Goal: Task Accomplishment & Management: Manage account settings

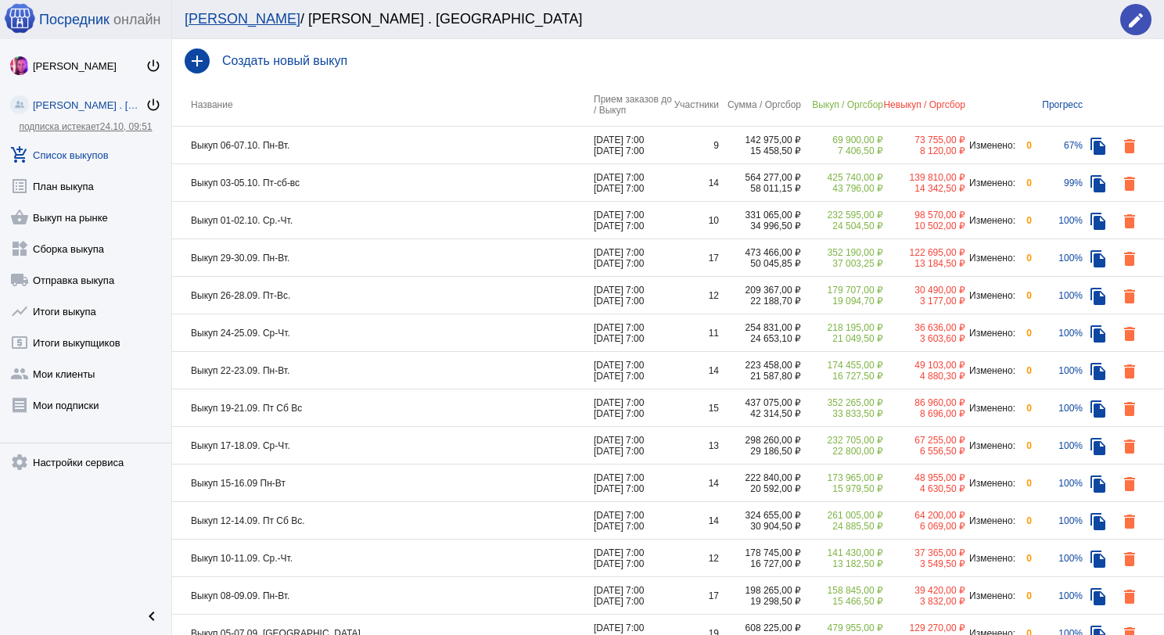
click at [398, 188] on td "Выкуп 03-05.10. Пт-сб-вс" at bounding box center [383, 183] width 422 height 38
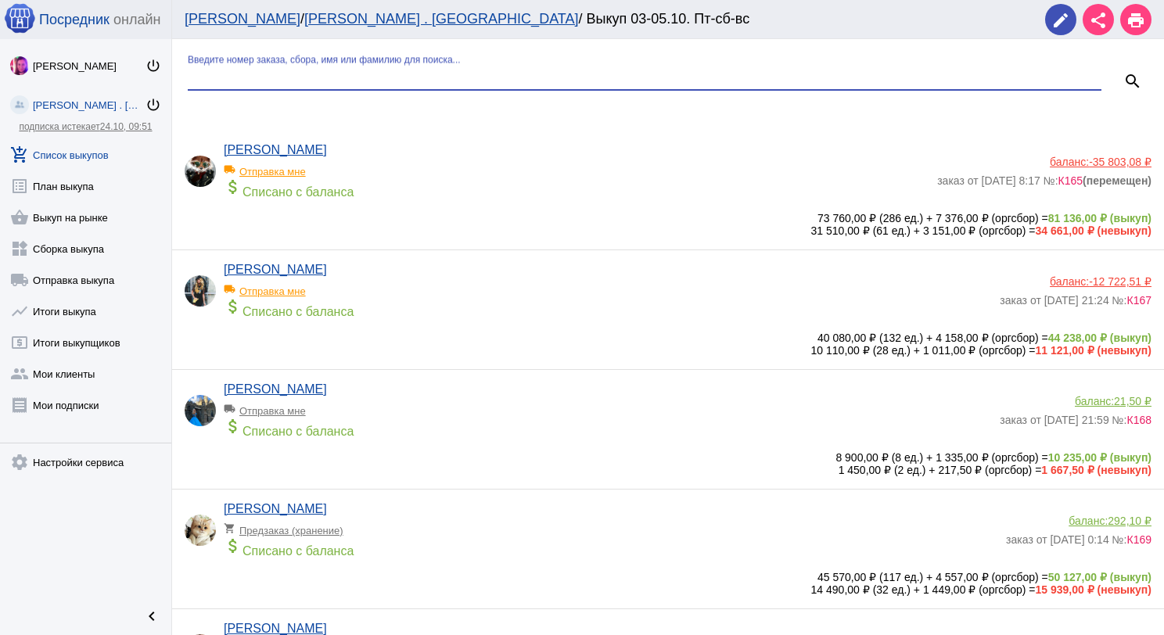
click at [350, 78] on input "Введите номер заказа, сбора, имя или фамилию для поиска..." at bounding box center [644, 77] width 913 height 14
type input "бор"
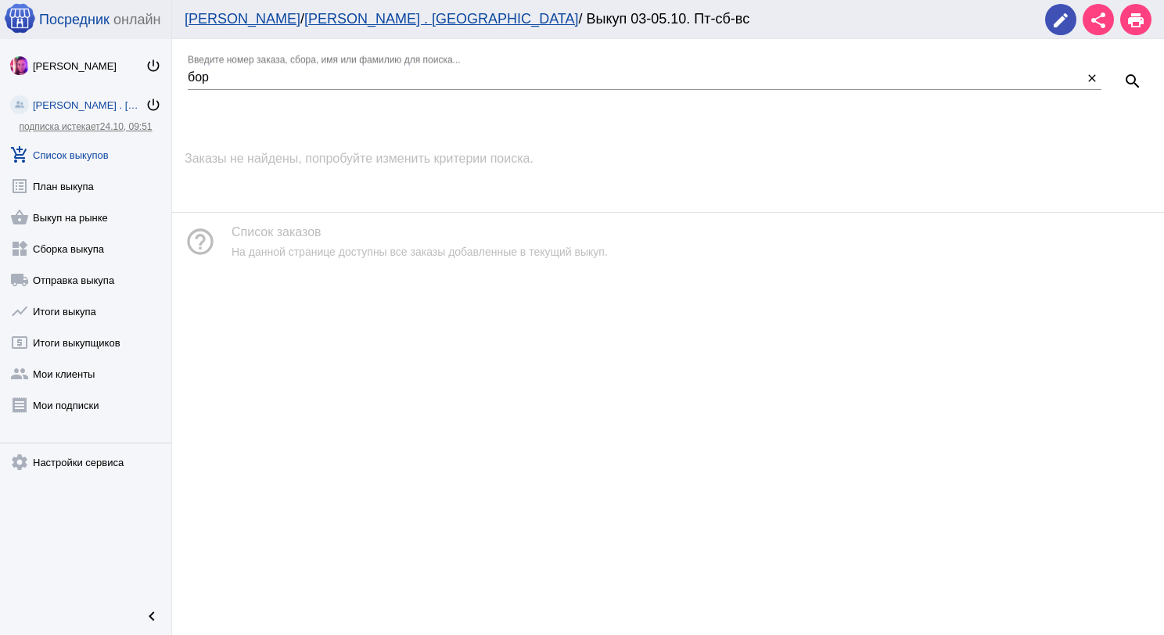
click at [84, 161] on link "add_shopping_cart Список выкупов" at bounding box center [85, 151] width 171 height 31
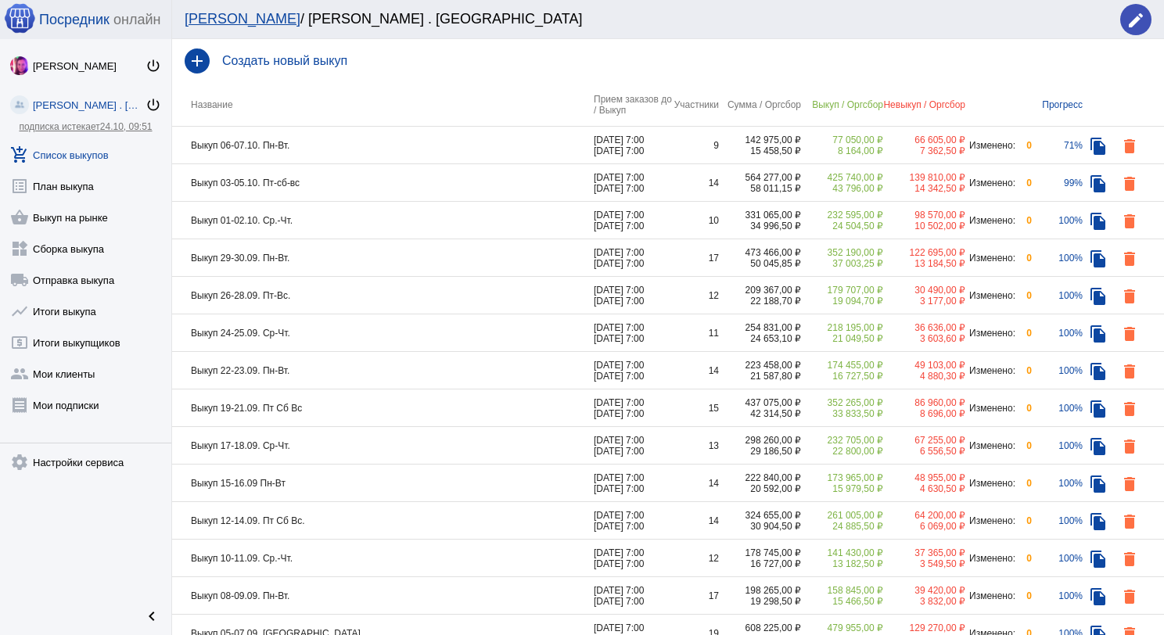
click at [366, 183] on td "Выкуп 03-05.10. Пт-сб-вс" at bounding box center [383, 183] width 422 height 38
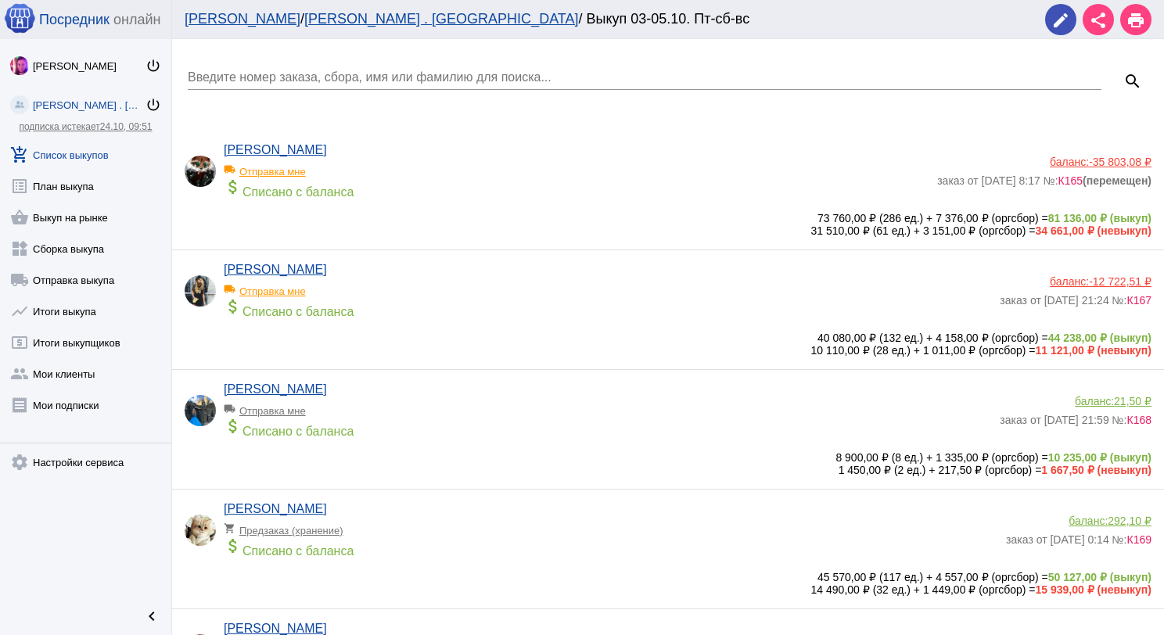
click at [341, 78] on input "Введите номер заказа, сбора, имя или фамилию для поиска..." at bounding box center [644, 77] width 913 height 14
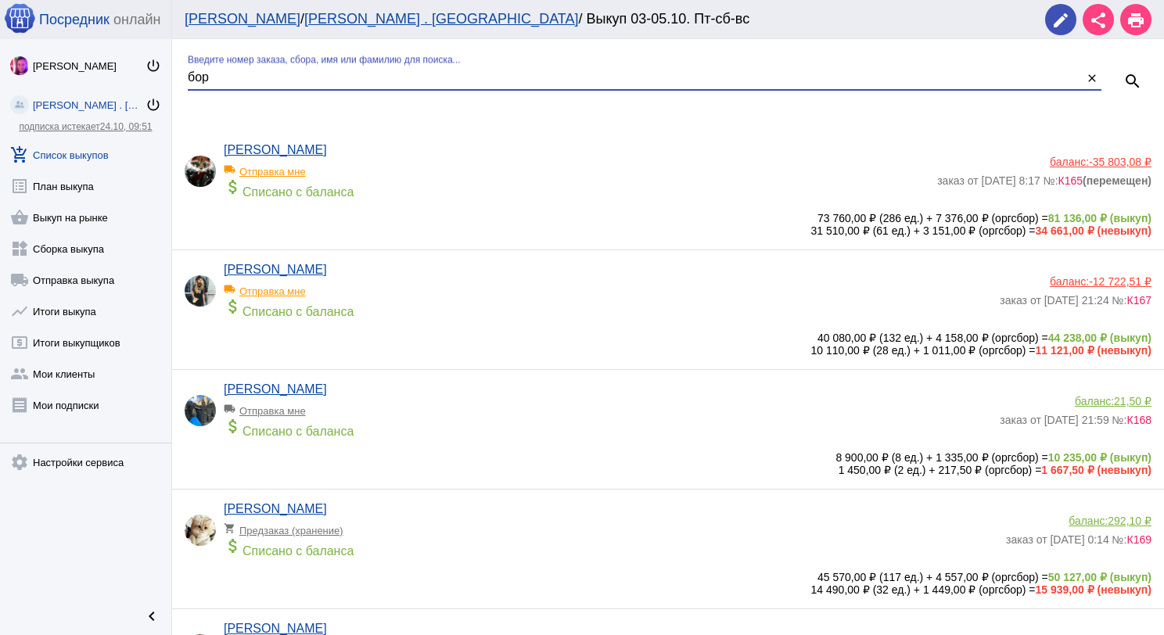
type input "бор"
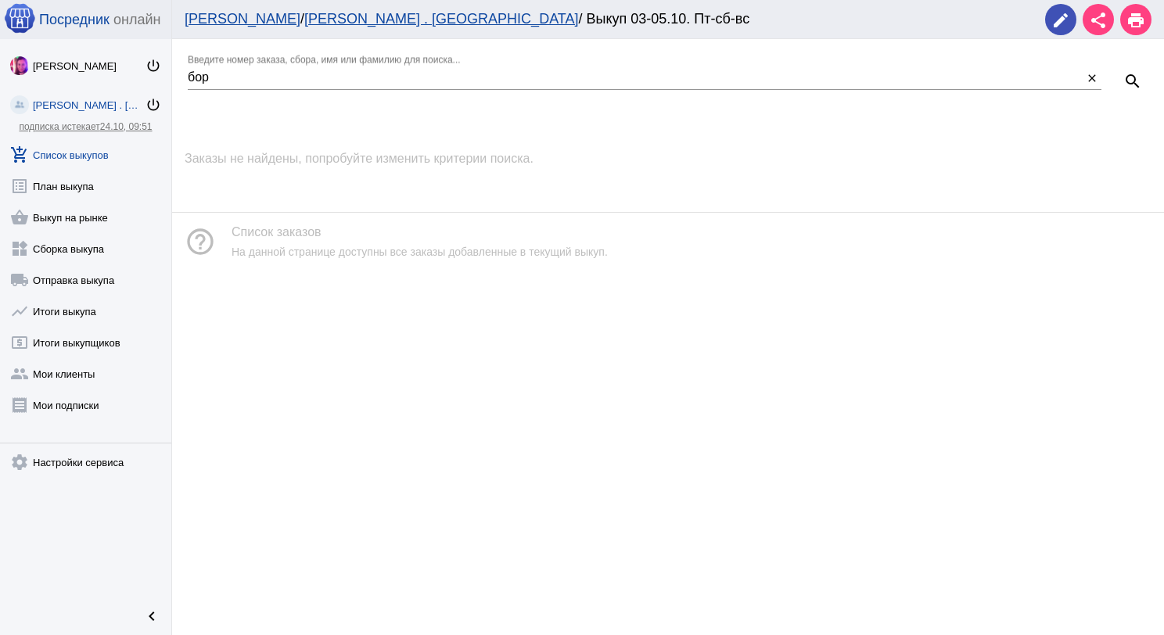
click at [68, 160] on link "add_shopping_cart Список выкупов" at bounding box center [85, 151] width 171 height 31
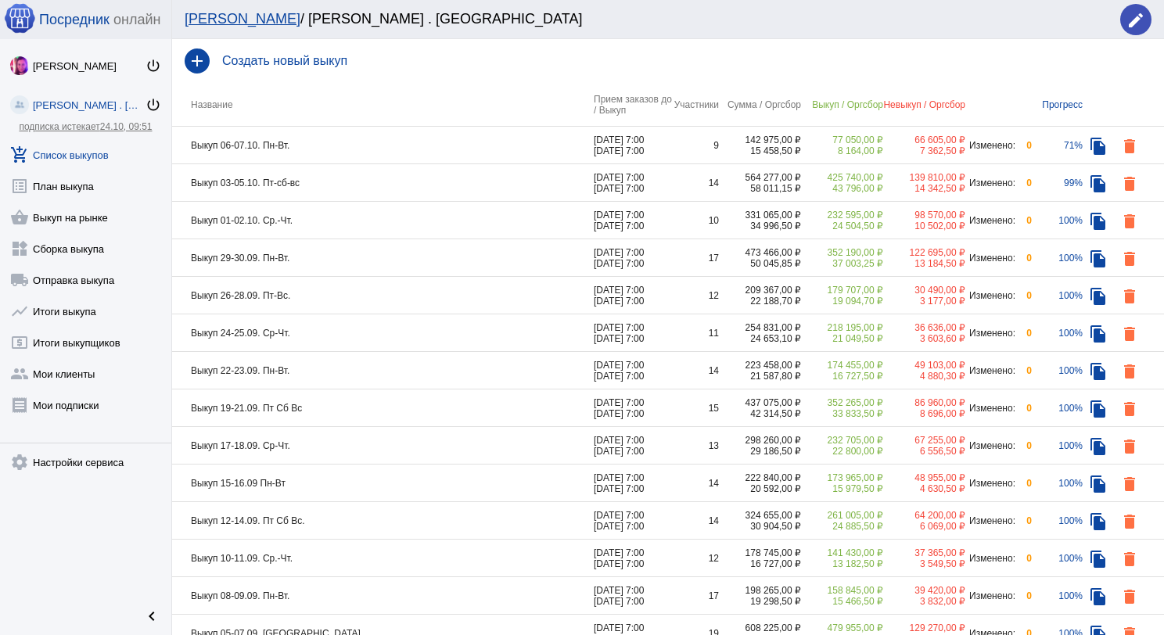
click at [405, 229] on td "Выкуп 01-02.10. Ср.-Чт." at bounding box center [383, 221] width 422 height 38
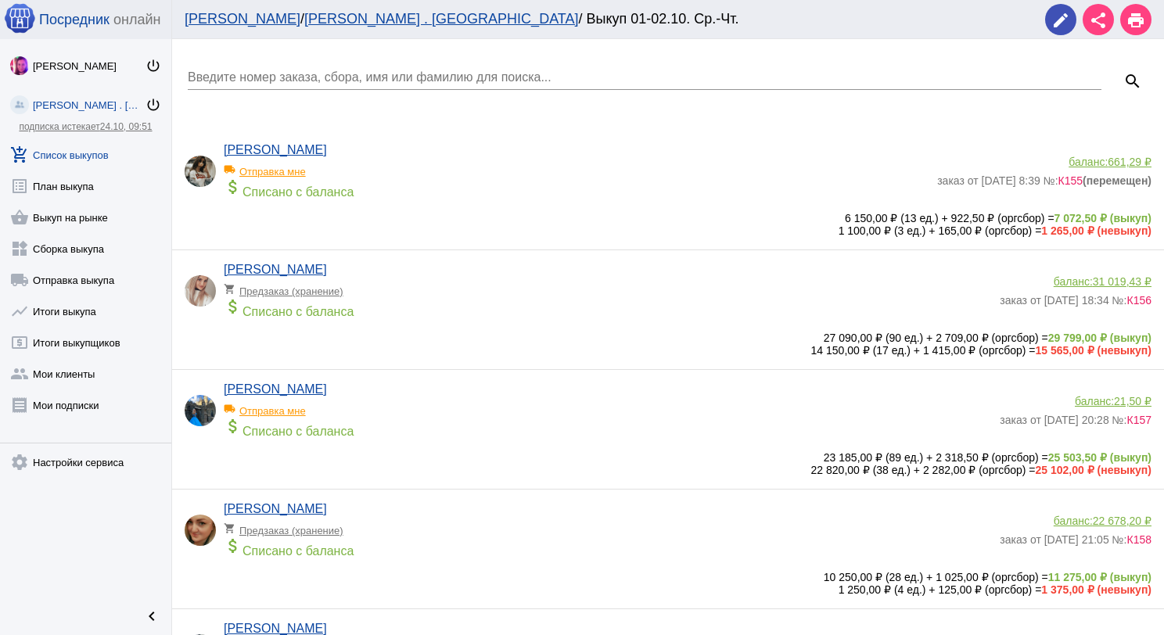
click at [363, 59] on div "Введите номер заказа, сбора, имя или фамилию для поиска..." at bounding box center [644, 72] width 913 height 35
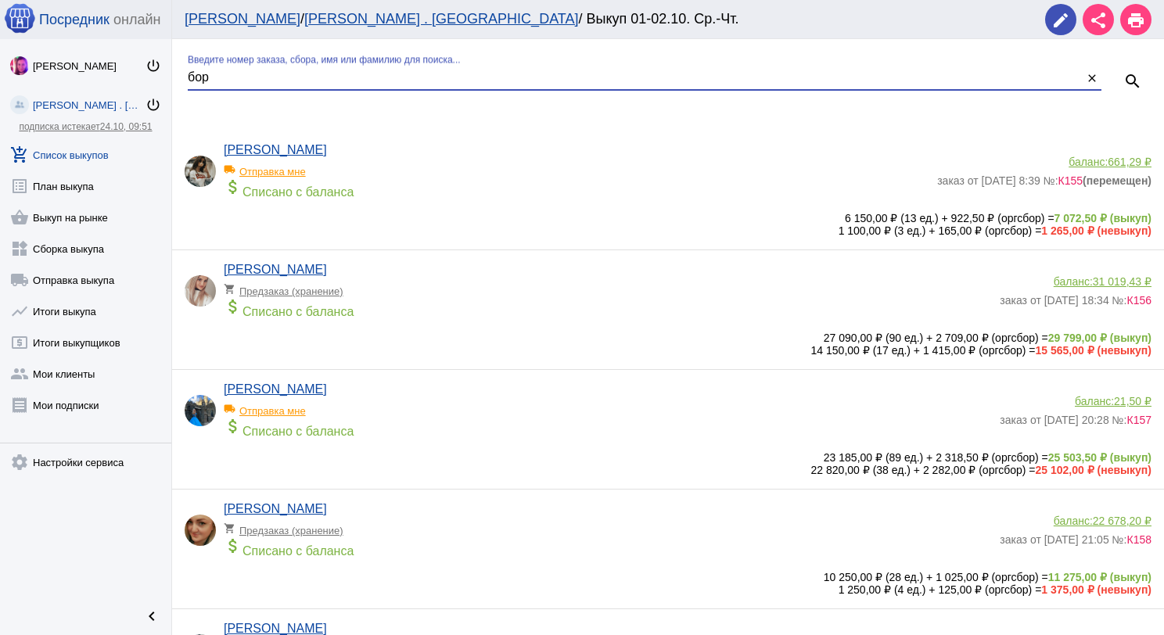
type input "бор"
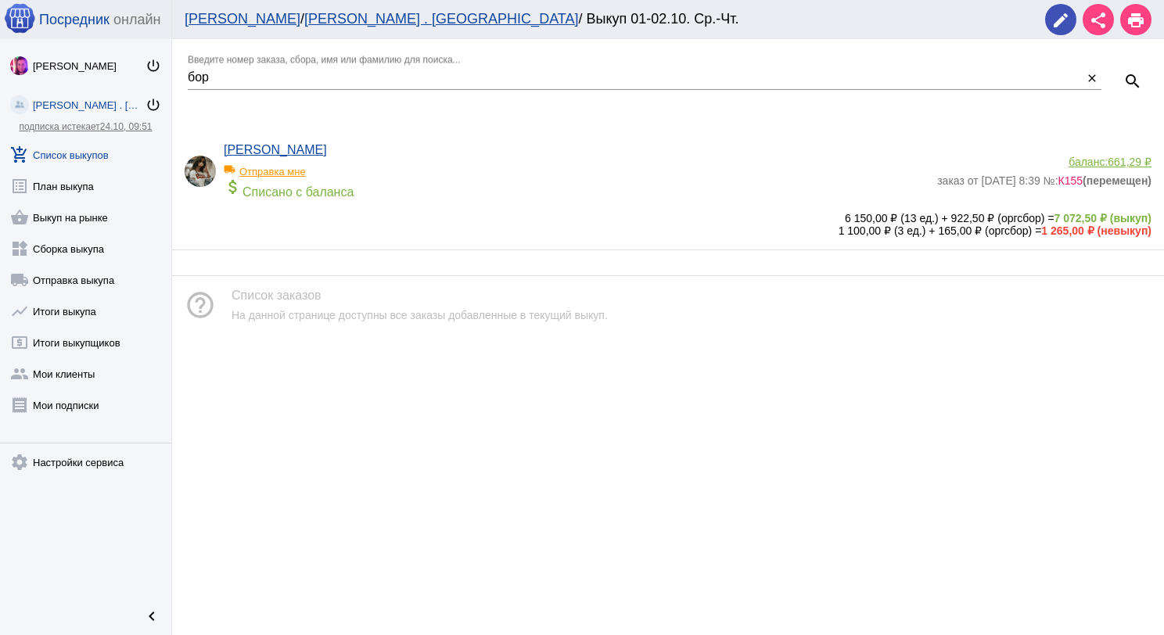
click at [1125, 160] on span "661,29 ₽" at bounding box center [1129, 162] width 44 height 13
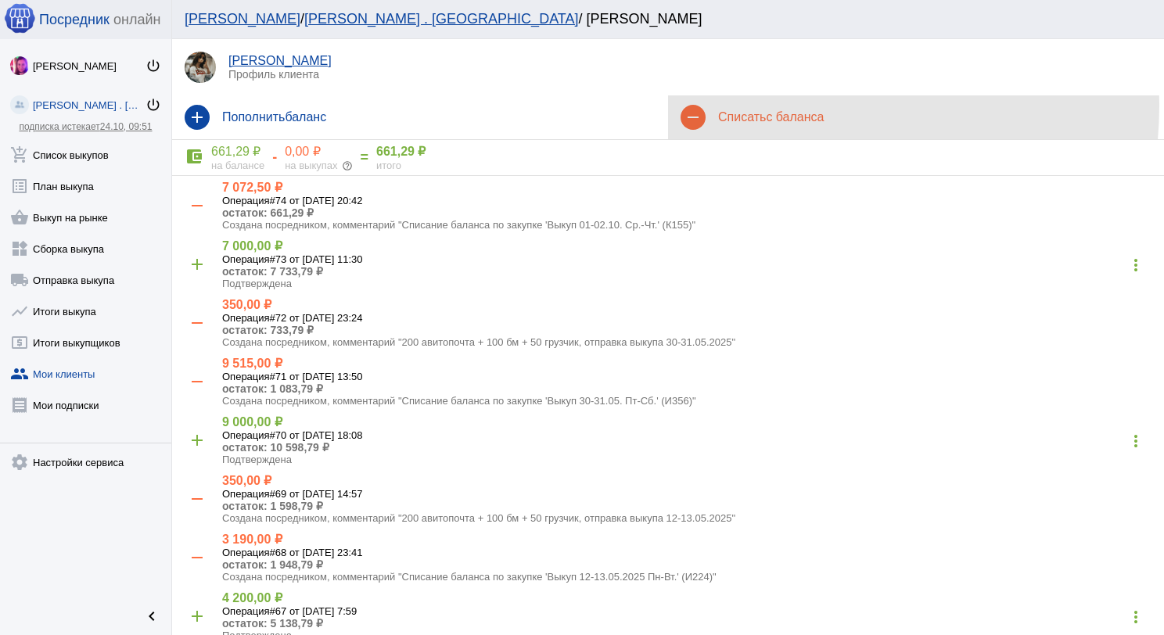
click at [802, 106] on div "remove Списать с баланса" at bounding box center [916, 117] width 496 height 44
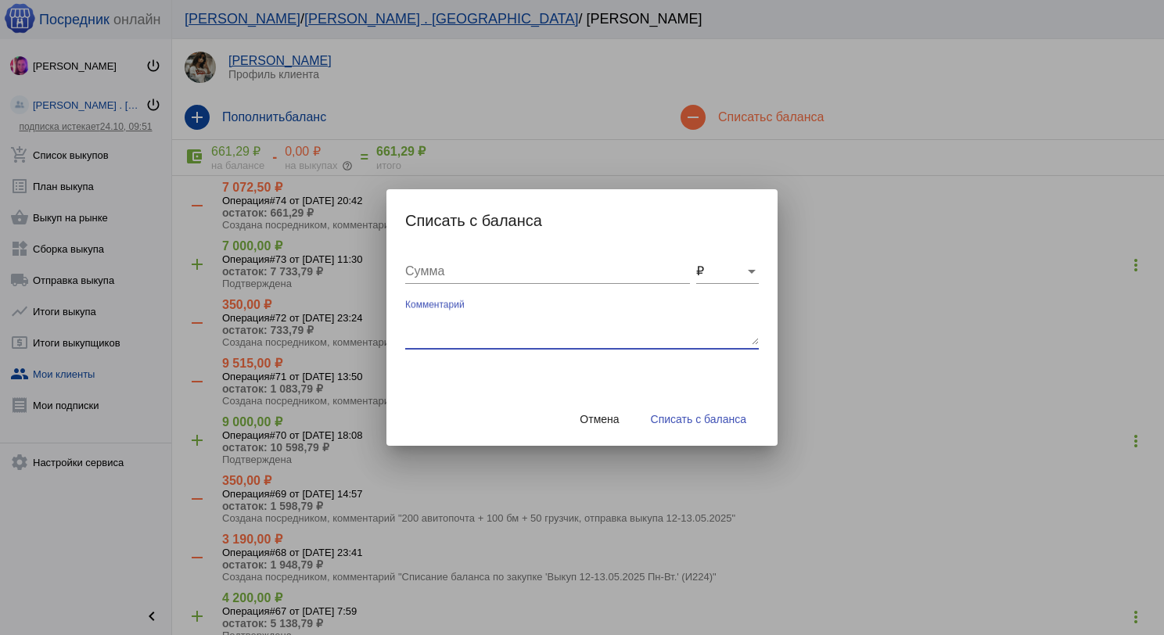
click at [591, 319] on textarea "Комментарий" at bounding box center [581, 329] width 353 height 31
type textarea "200 до ТК + 120 бм + 50 грузчик, отправка выкупа [DATE]"
click at [599, 267] on input "Сумма" at bounding box center [547, 271] width 285 height 14
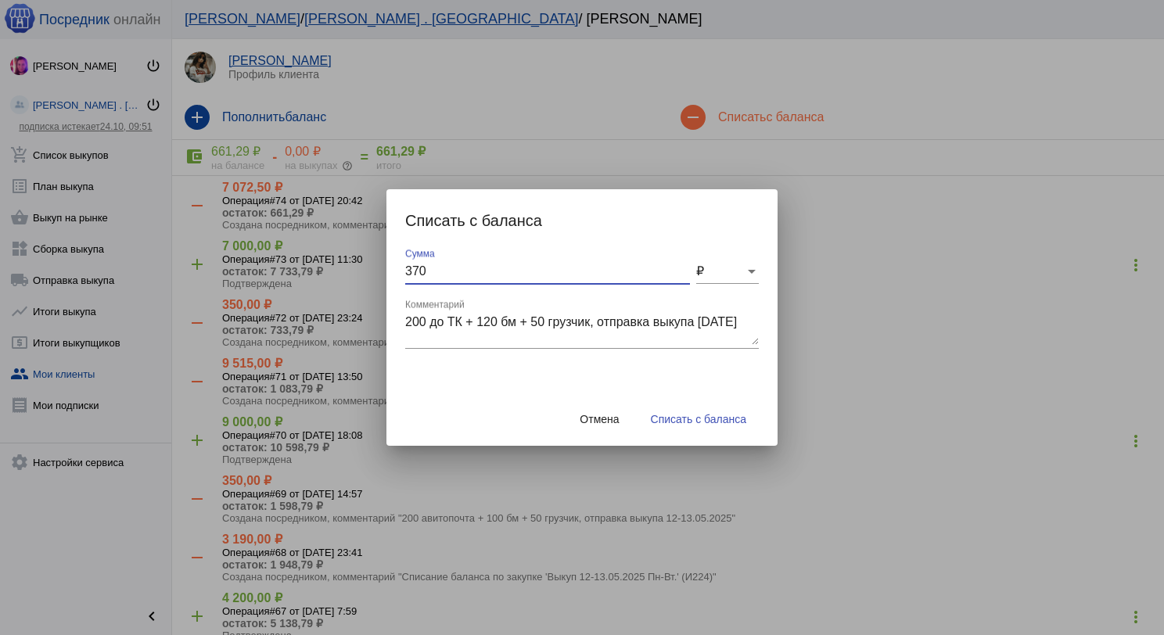
type input "370"
click at [705, 415] on span "Списать с баланса" at bounding box center [698, 419] width 95 height 13
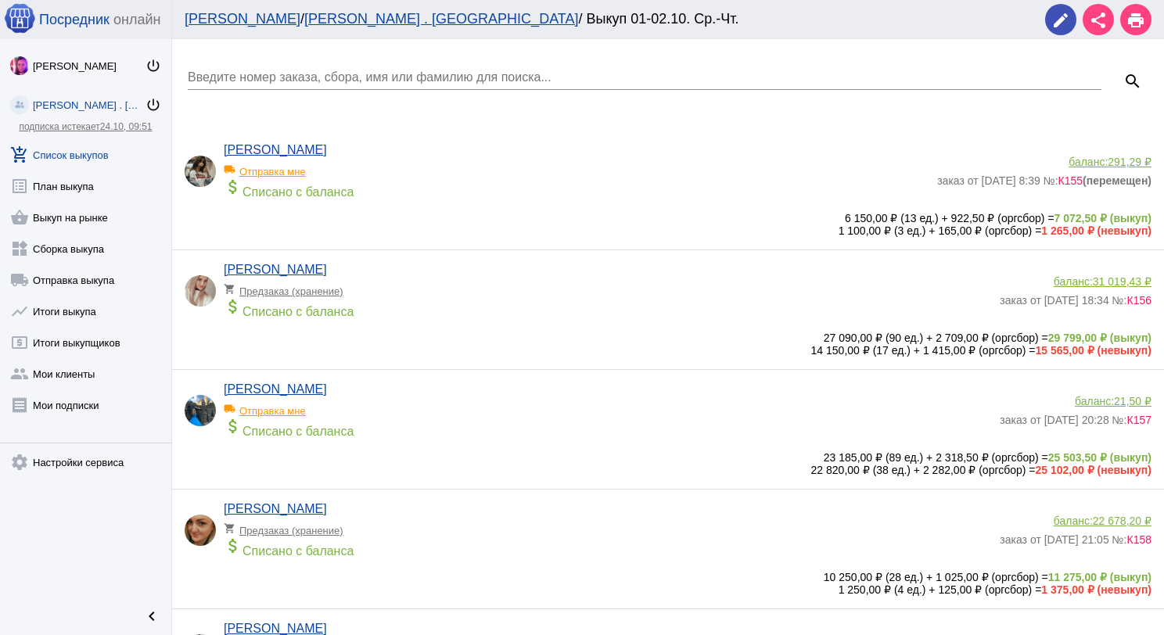
click at [295, 65] on div "Введите номер заказа, сбора, имя или фамилию для поиска..." at bounding box center [644, 72] width 913 height 35
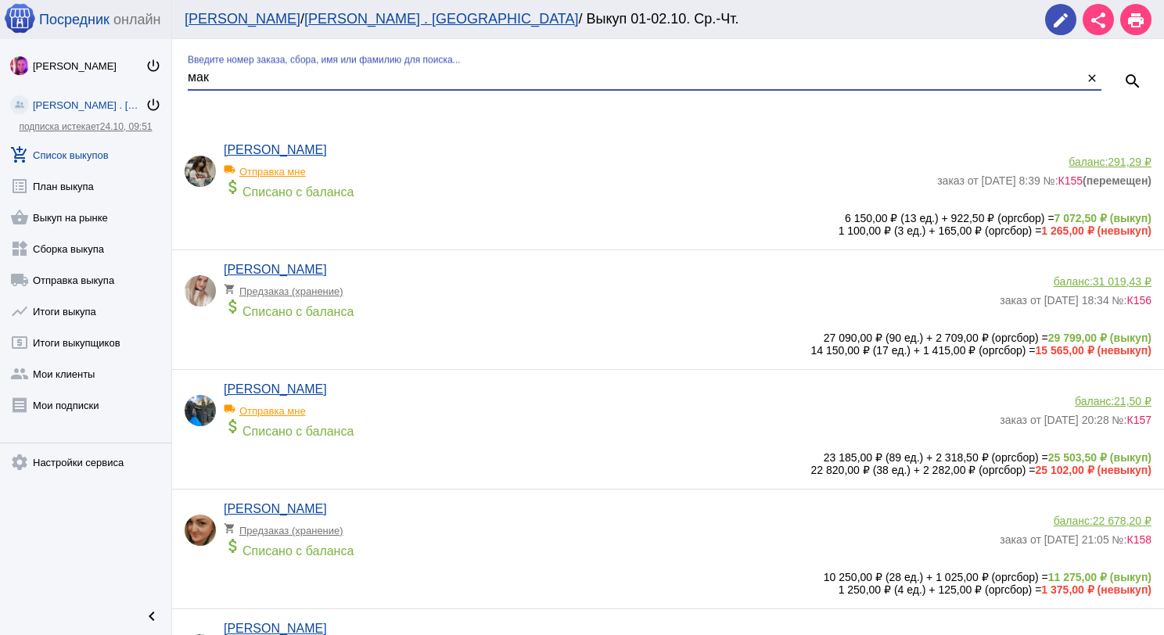
type input "мак"
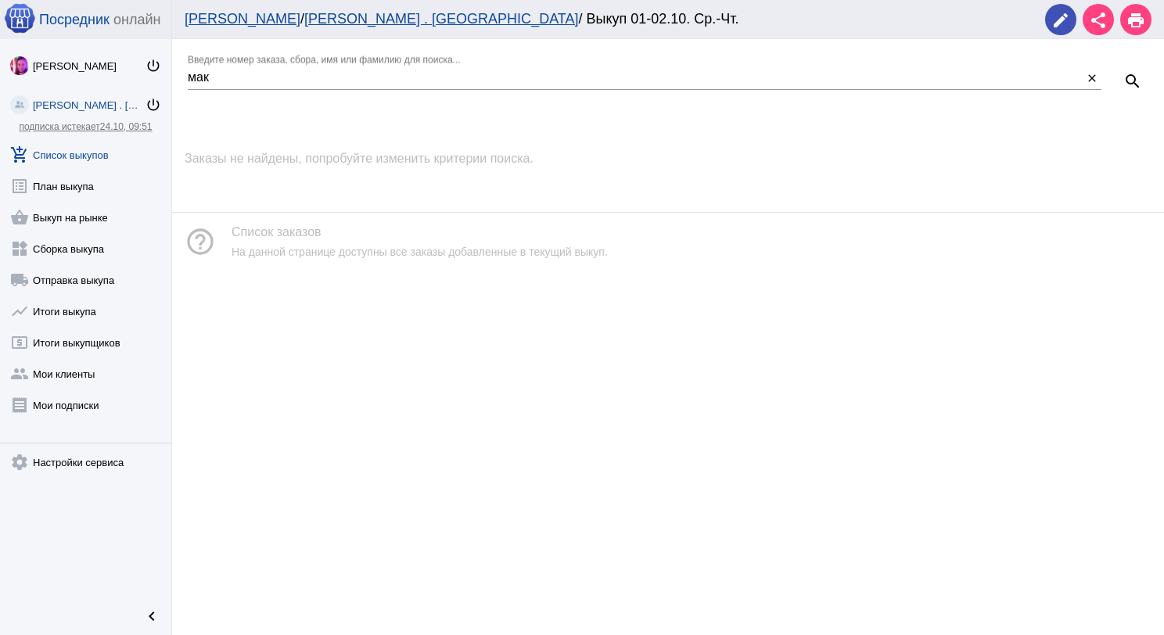
click at [117, 149] on link "add_shopping_cart Список выкупов" at bounding box center [85, 151] width 171 height 31
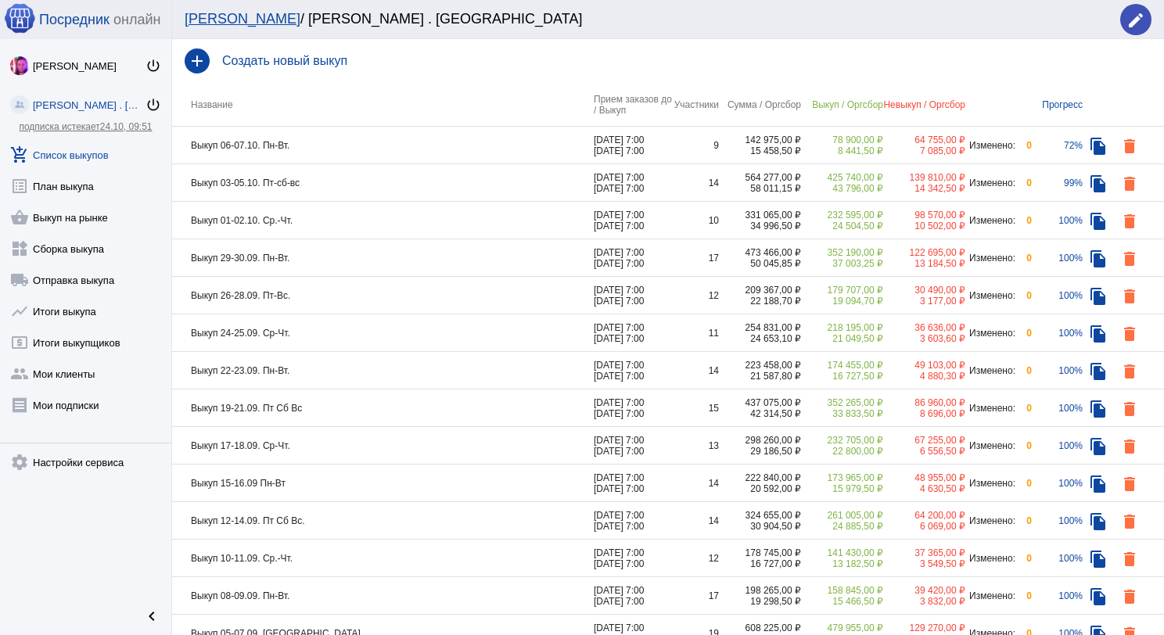
click at [389, 148] on td "Выкуп 06-07.10. Пн-Вт." at bounding box center [383, 146] width 422 height 38
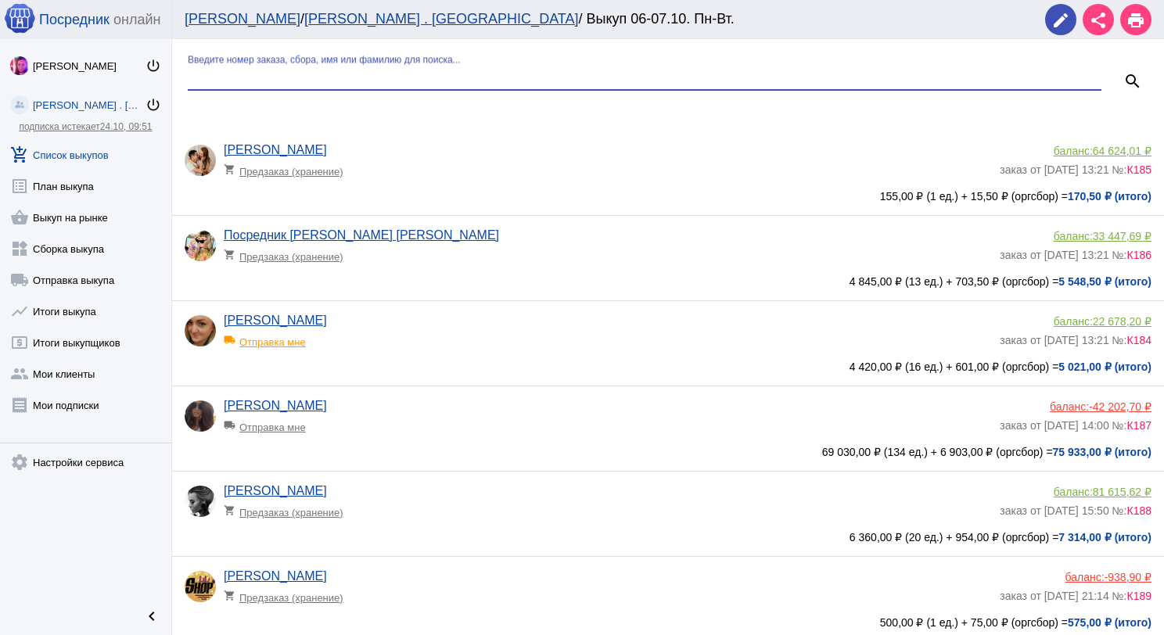
click at [359, 79] on input "Введите номер заказа, сбора, имя или фамилию для поиска..." at bounding box center [644, 77] width 913 height 14
type input "мак"
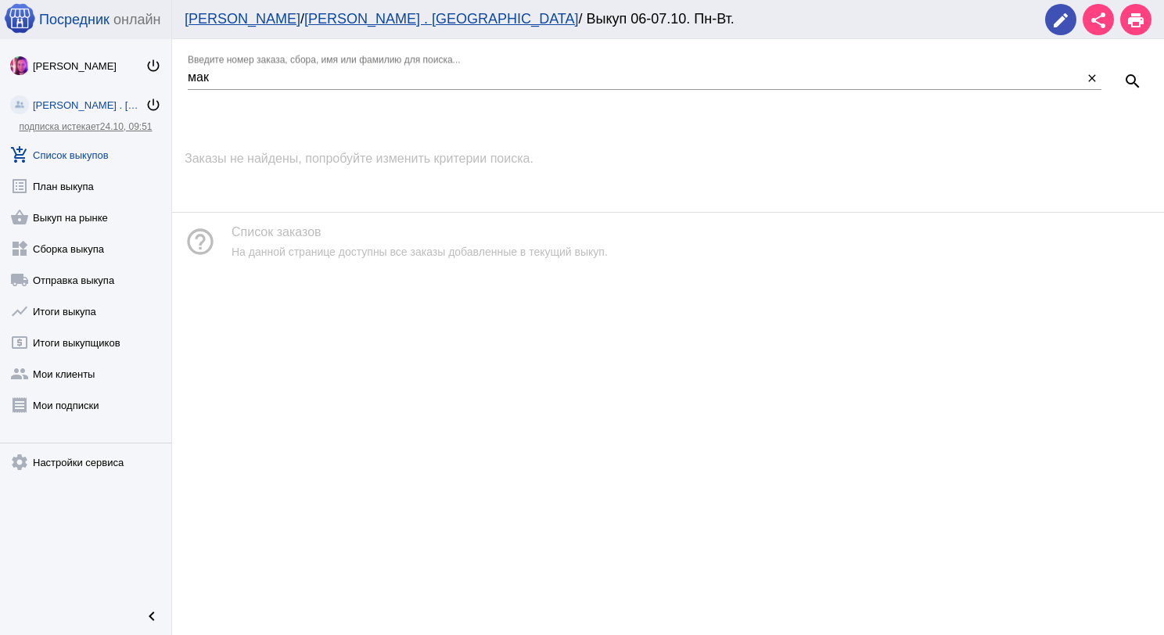
click at [91, 156] on link "add_shopping_cart Список выкупов" at bounding box center [85, 151] width 171 height 31
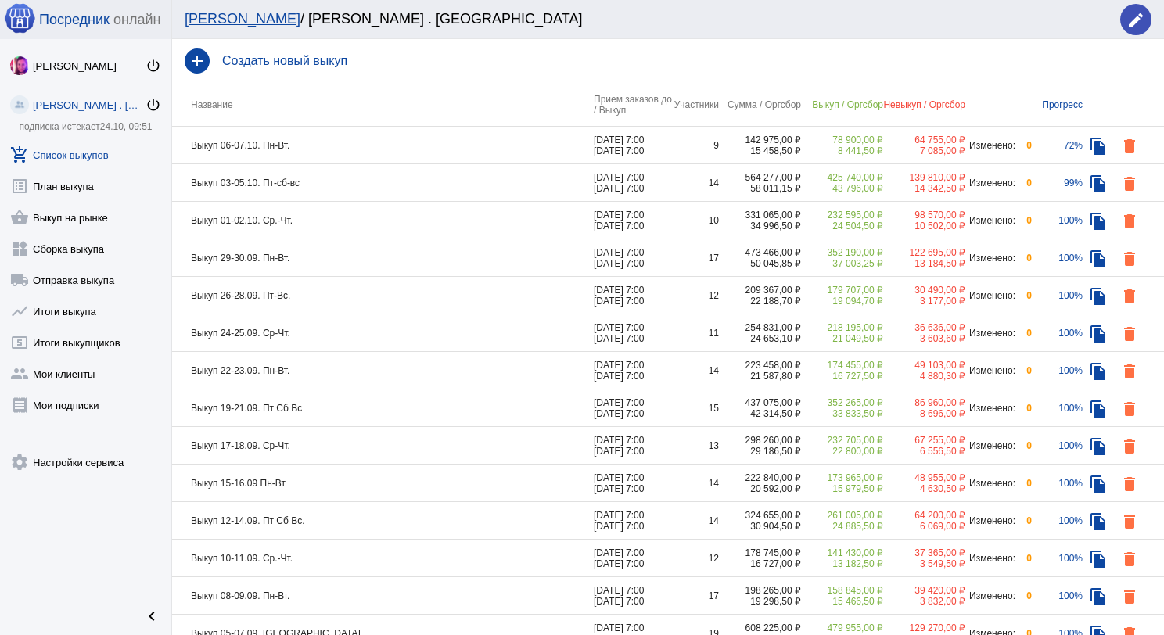
click at [360, 219] on td "Выкуп 01-02.10. Ср.-Чт." at bounding box center [383, 221] width 422 height 38
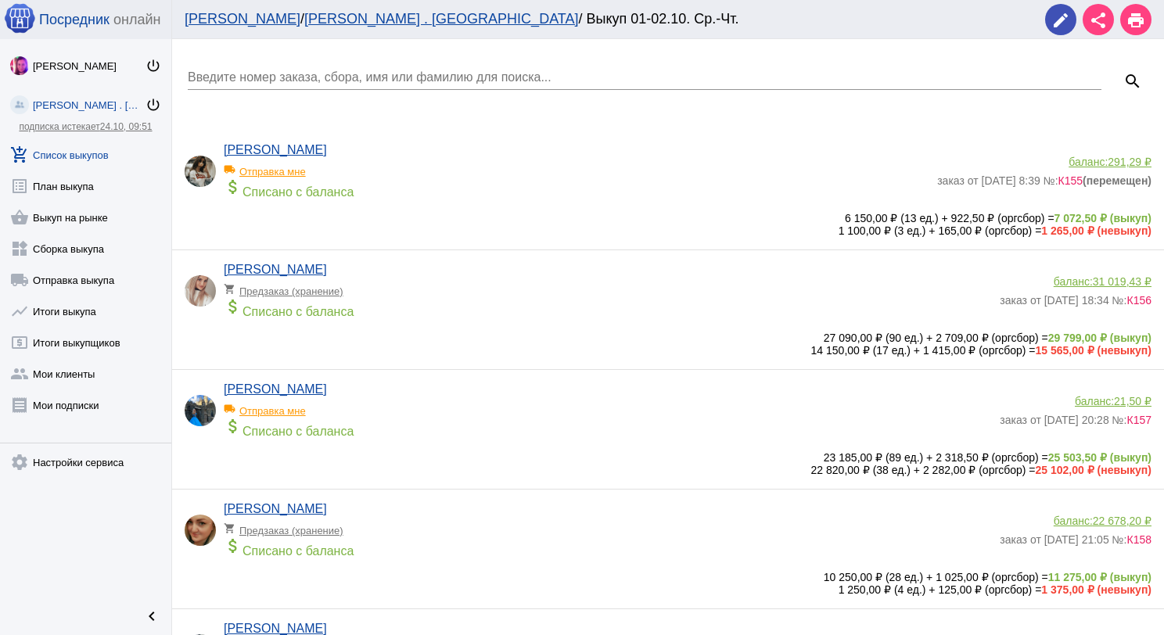
click at [328, 69] on div "Введите номер заказа, сбора, имя или фамилию для поиска..." at bounding box center [644, 72] width 913 height 35
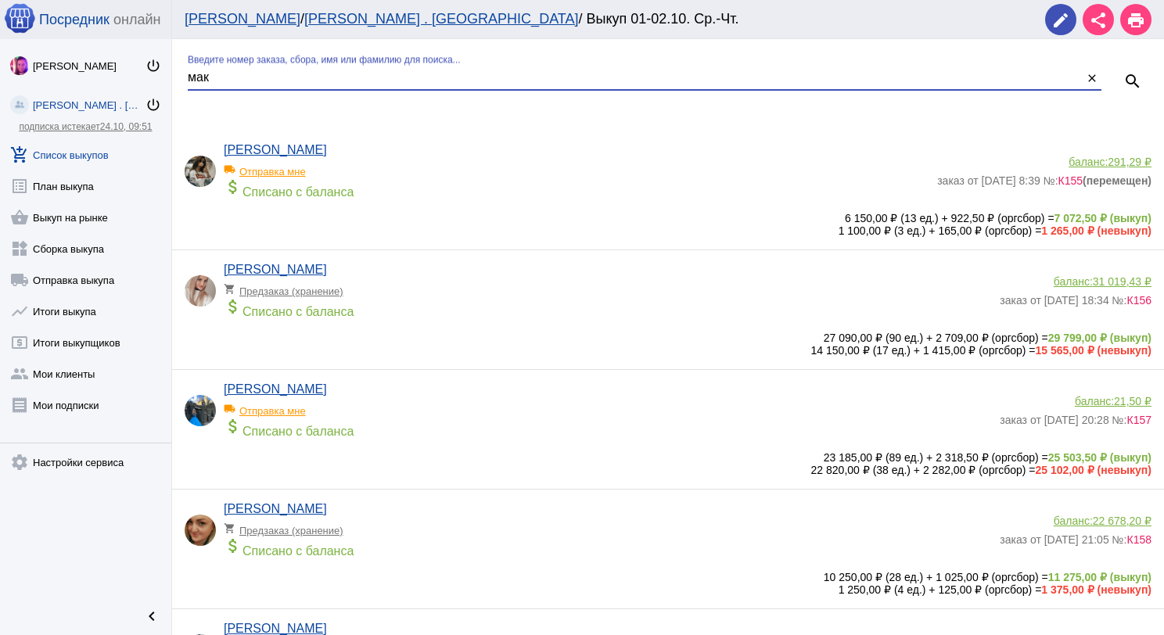
type input "мак"
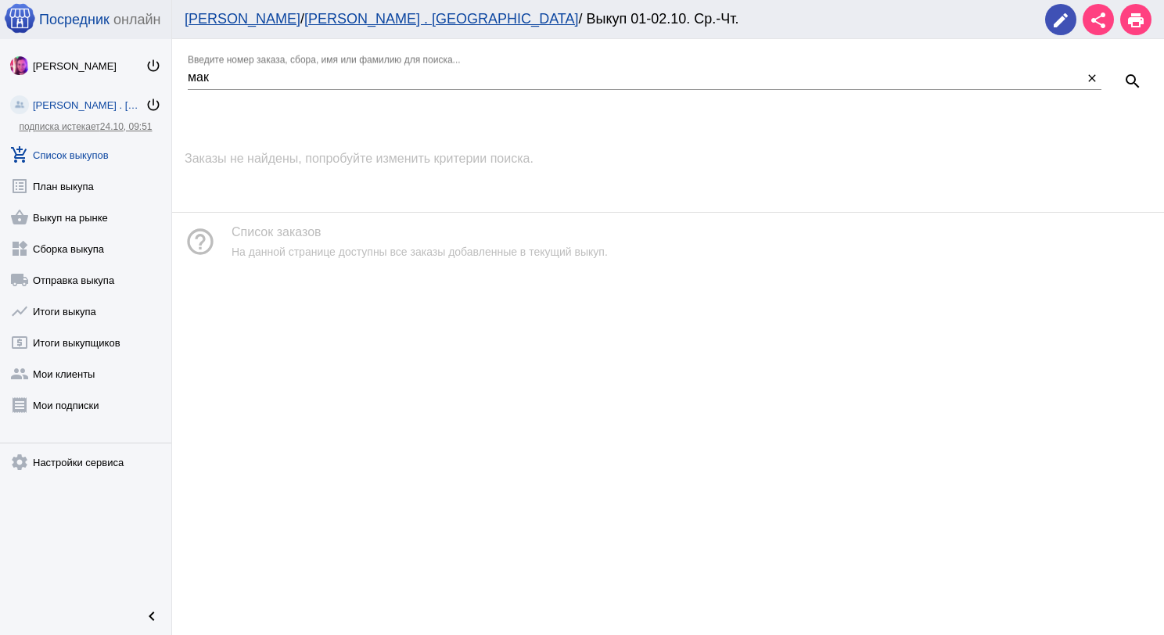
click at [106, 152] on link "add_shopping_cart Список выкупов" at bounding box center [85, 151] width 171 height 31
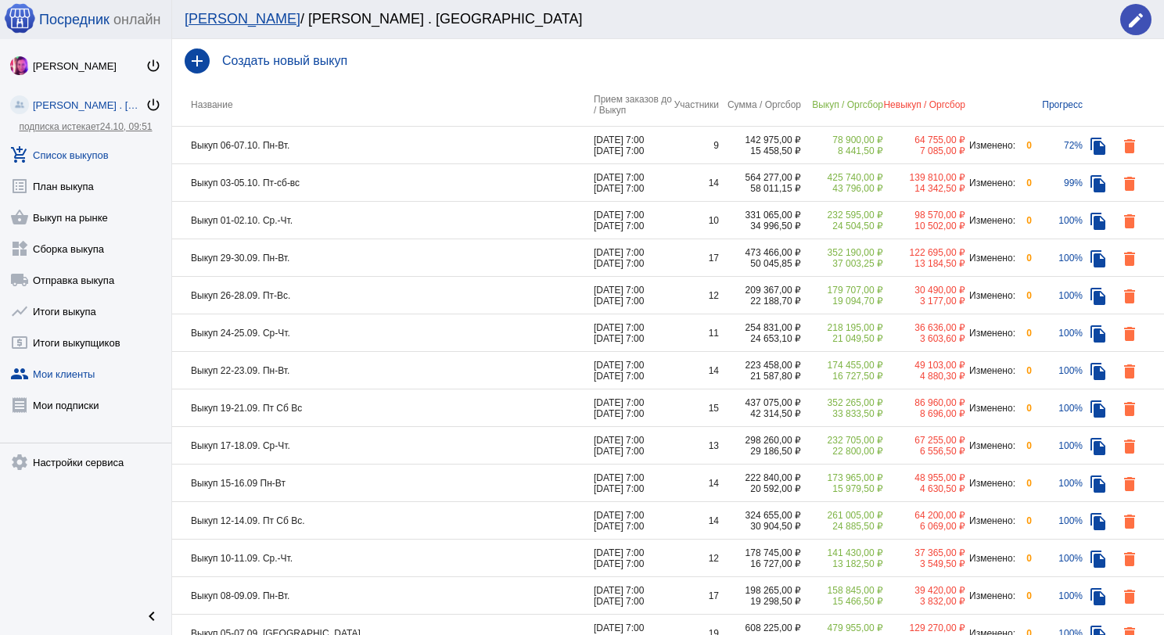
click at [100, 378] on link "group Мои клиенты" at bounding box center [85, 370] width 171 height 31
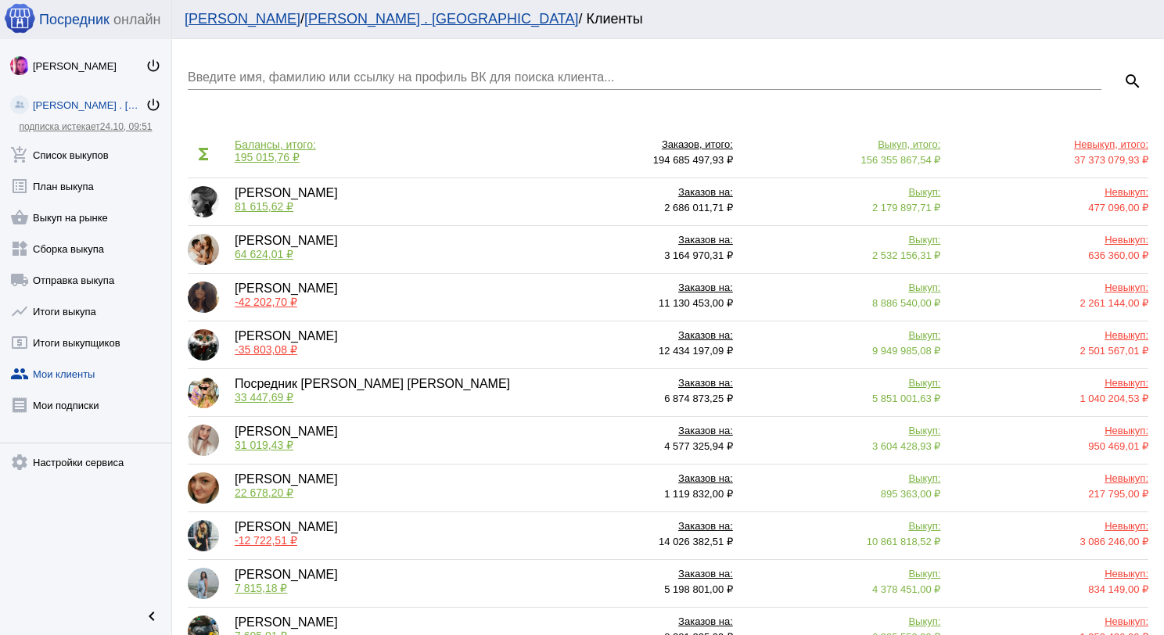
click at [392, 72] on input "Введите имя, фамилию или ссылку на профиль ВК для поиска клиента..." at bounding box center [644, 77] width 913 height 14
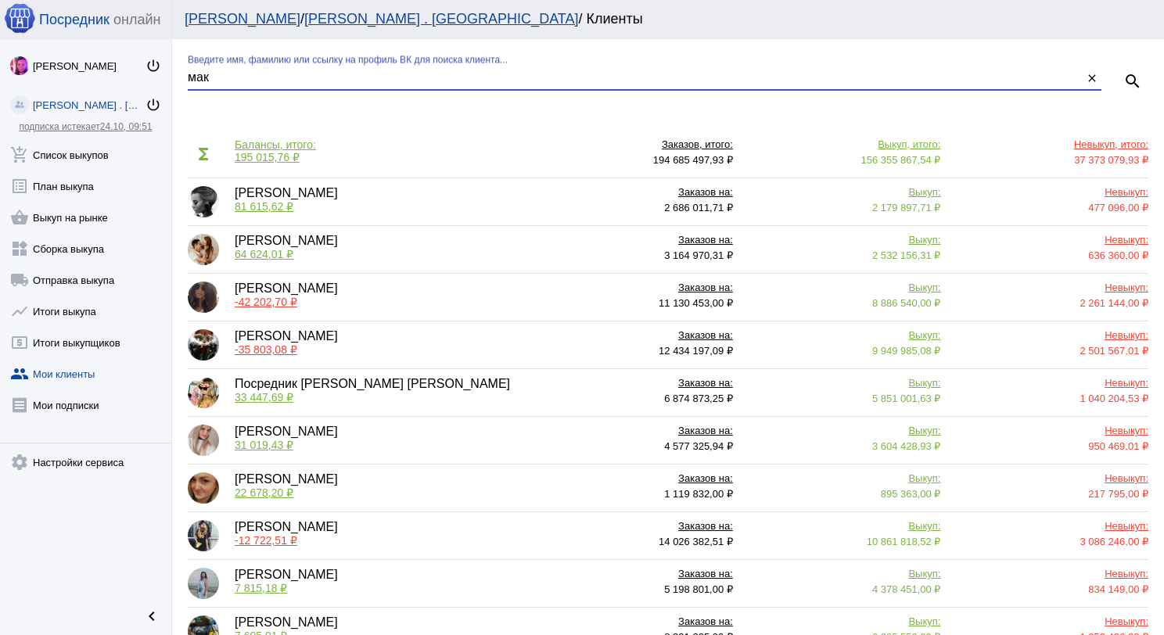
type input "мак"
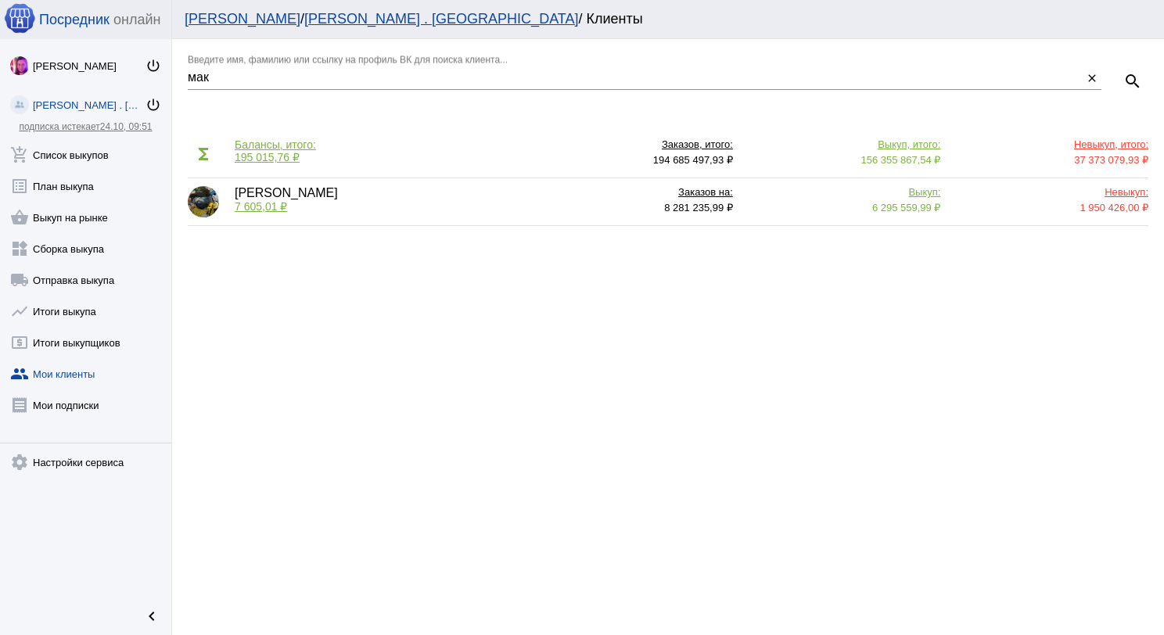
click at [255, 204] on span "7 605,01 ₽" at bounding box center [261, 206] width 52 height 13
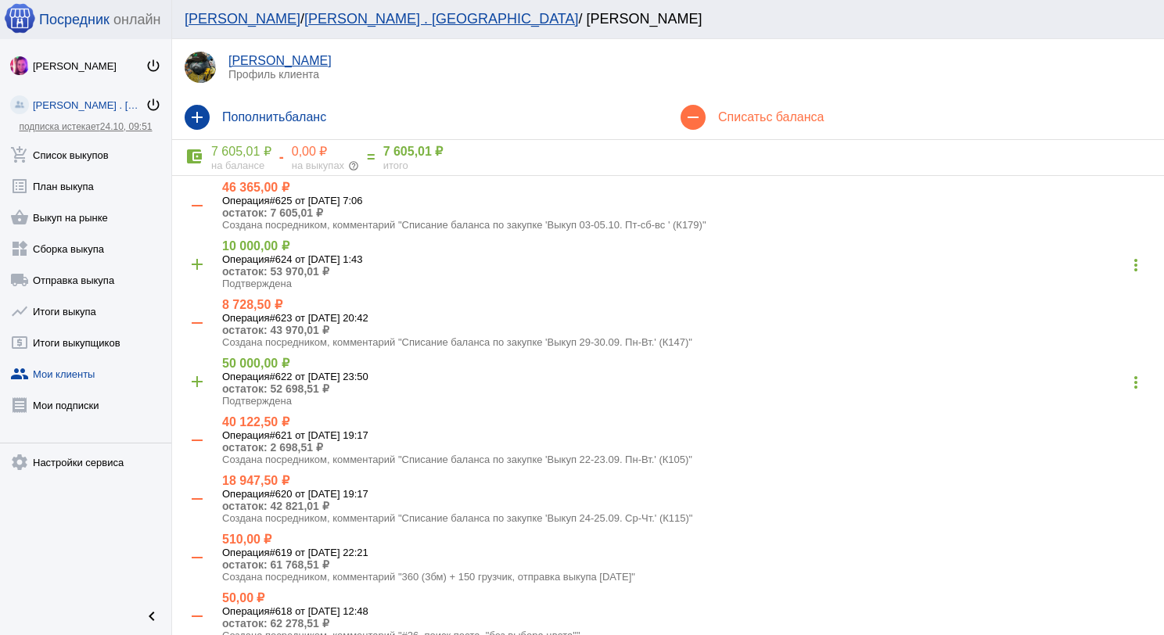
click at [789, 105] on div "remove Списать с баланса" at bounding box center [916, 117] width 496 height 44
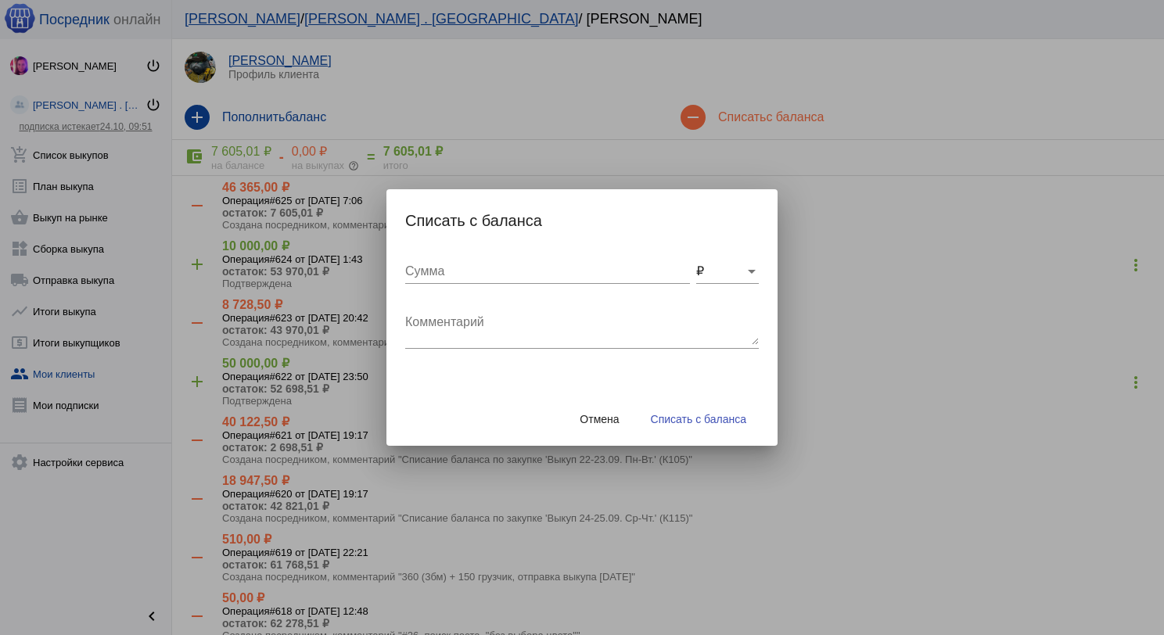
click at [619, 329] on textarea "Комментарий" at bounding box center [581, 329] width 353 height 31
type textarea "240 (2бм) + 100 грузчик, отправка выкупа [DATE]"
click at [595, 278] on div "Сумма" at bounding box center [547, 266] width 285 height 35
type input "340"
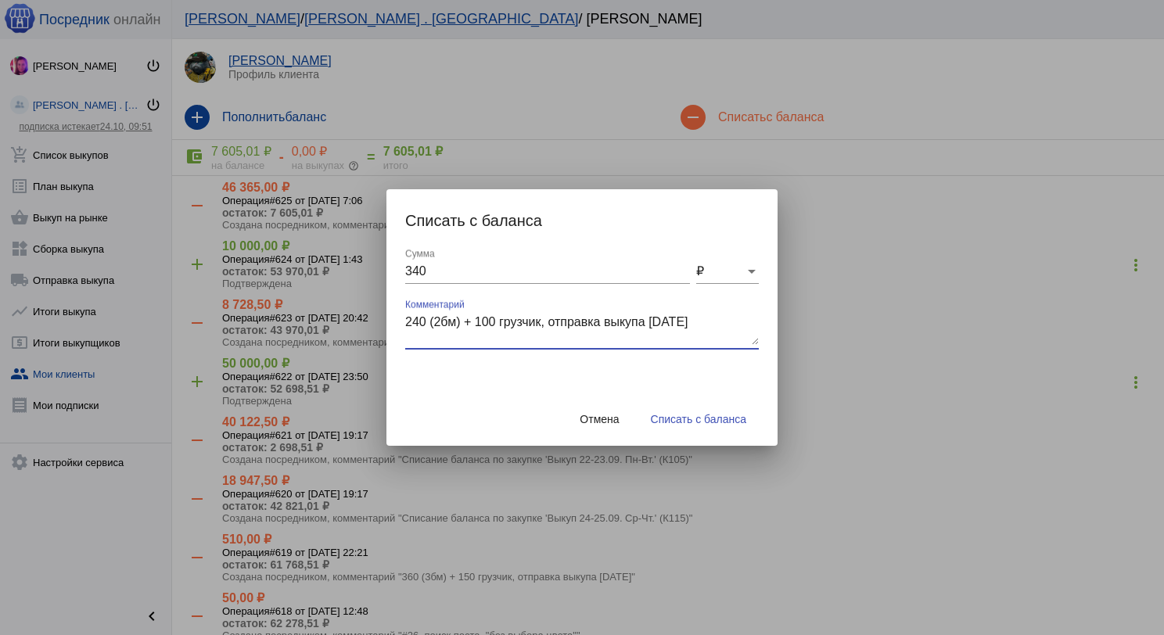
drag, startPoint x: 719, startPoint y: 322, endPoint x: 400, endPoint y: 322, distance: 319.1
click at [396, 322] on div "340 Сумма ₽ 240 (2бм) + 100 грузчик, отправка выкупа [DATE] Комментарий" at bounding box center [581, 321] width 391 height 144
click at [670, 421] on span "Списать с баланса" at bounding box center [698, 419] width 95 height 13
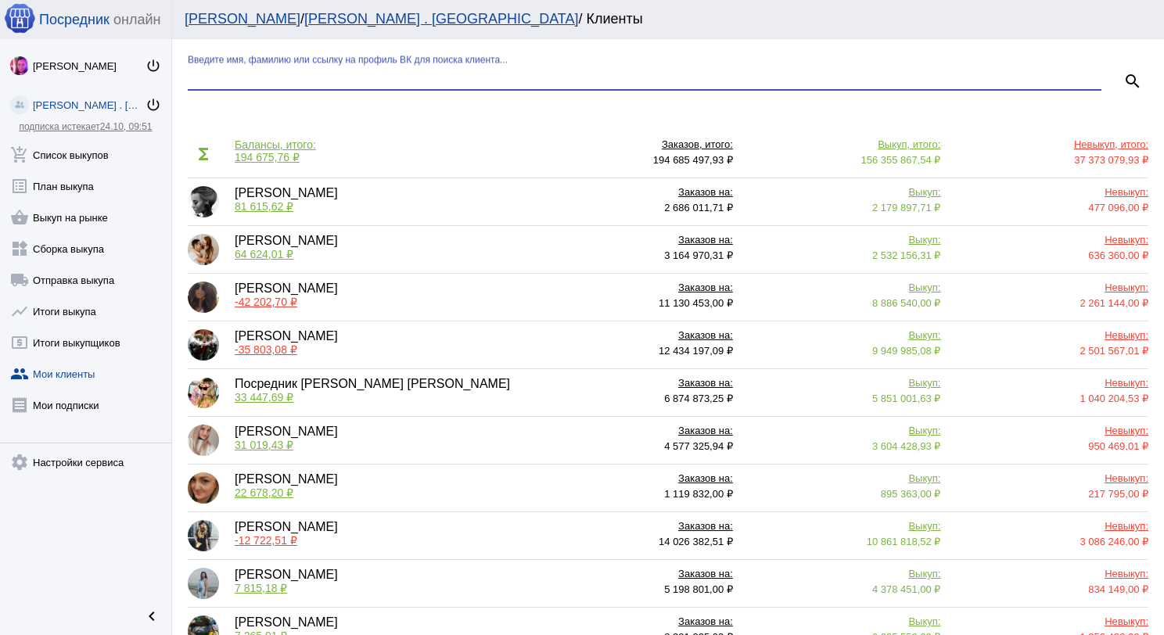
click at [296, 72] on input "Введите имя, фамилию или ссылку на профиль ВК для поиска клиента..." at bounding box center [644, 77] width 913 height 14
type input "серг"
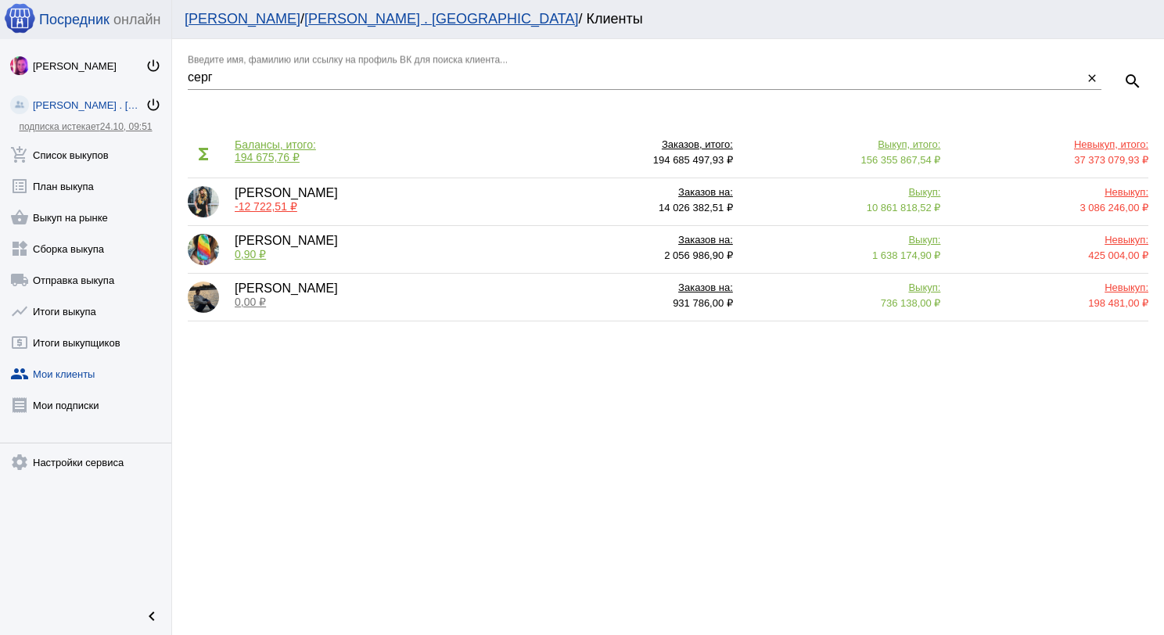
click at [264, 206] on span "-12 722,51 ₽" at bounding box center [266, 206] width 63 height 13
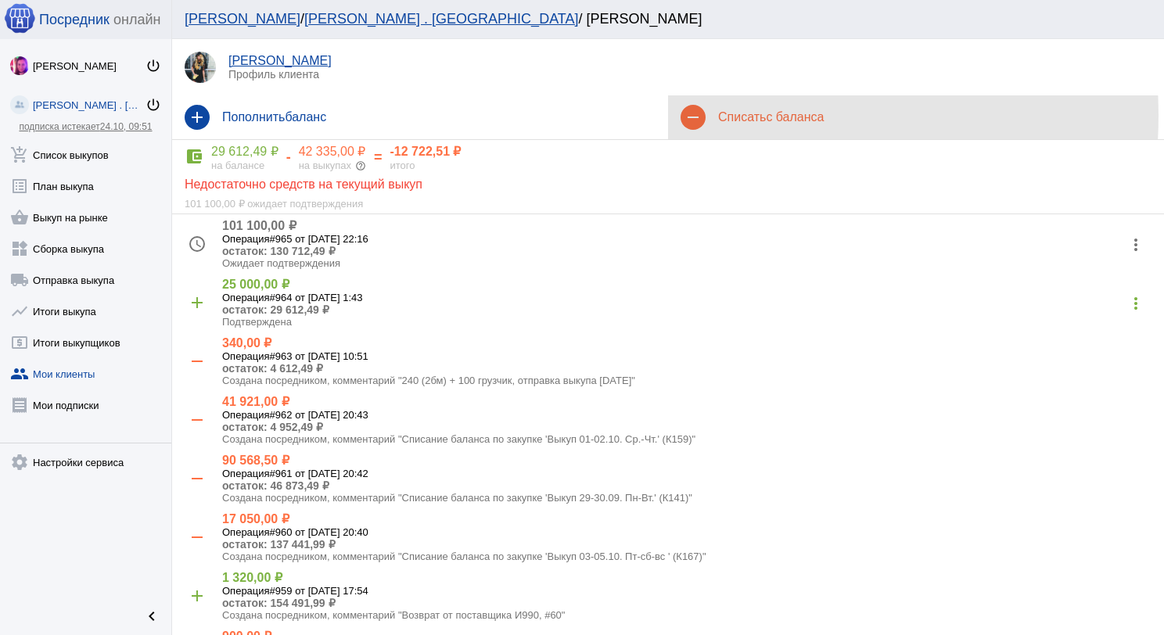
click at [726, 116] on h4 "Списать с баланса" at bounding box center [934, 117] width 433 height 14
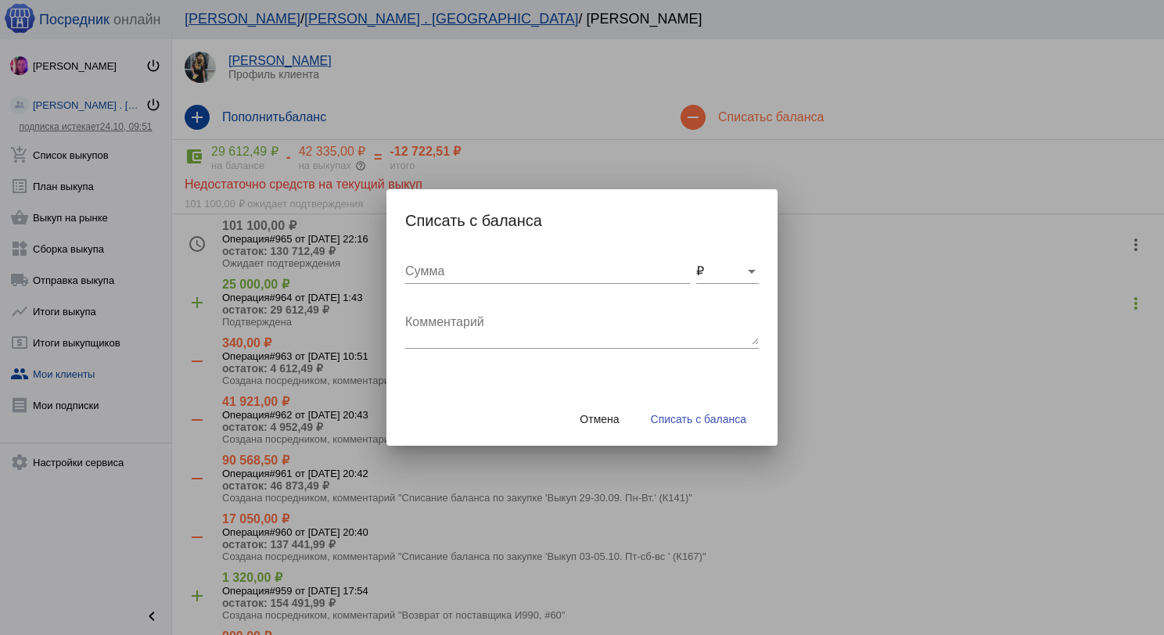
click at [536, 331] on textarea "Комментарий" at bounding box center [581, 329] width 353 height 31
paste textarea "240 (2бм) + 100 грузчик, отправка выкупа [DATE]"
type textarea "240 (2бм) + 100 грузчик, отправка выкупа [DATE]"
click at [526, 267] on input "Сумма" at bounding box center [547, 271] width 285 height 14
type input "340"
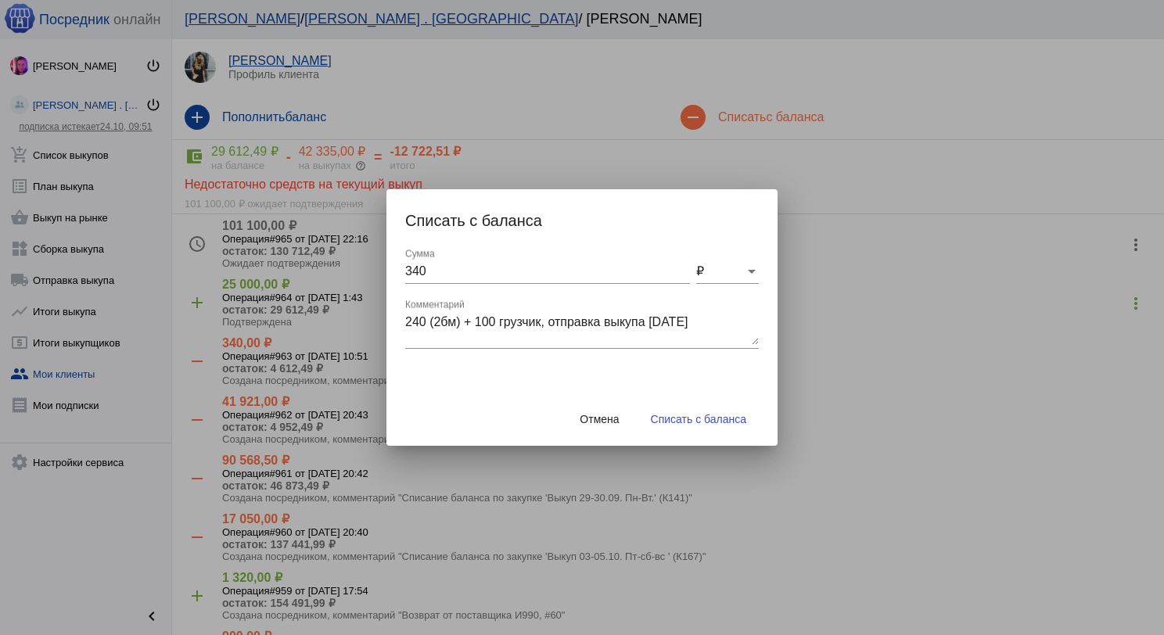
click at [683, 399] on div "Отмена Списать с баланса" at bounding box center [581, 419] width 353 height 53
click at [694, 411] on button "Списать с баланса" at bounding box center [698, 419] width 120 height 28
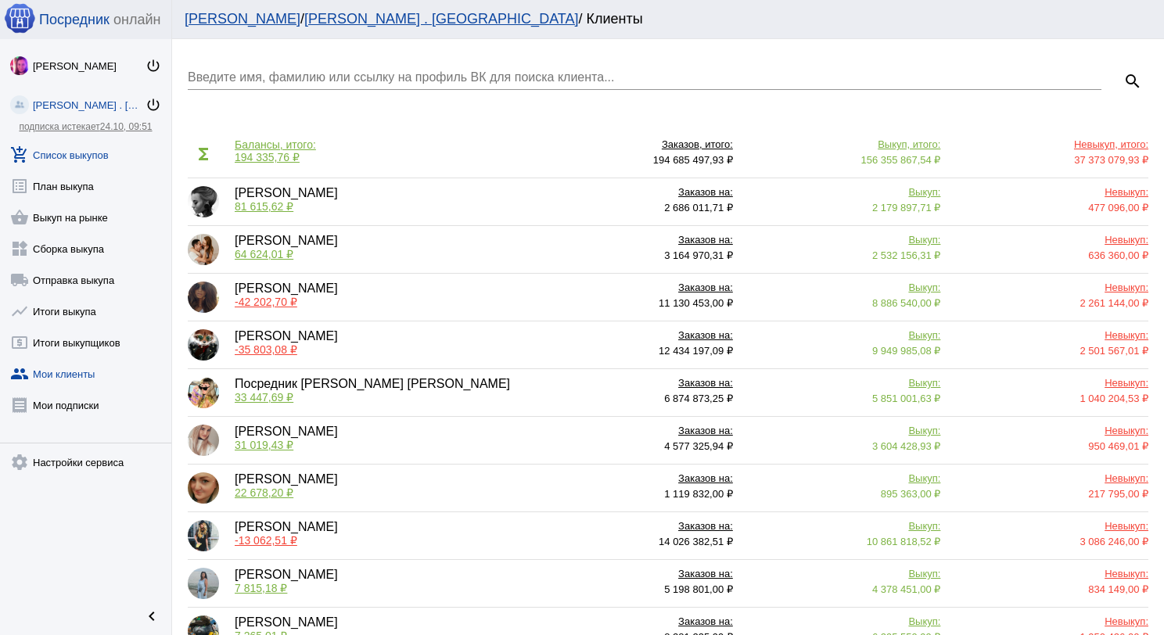
click at [106, 147] on link "add_shopping_cart Список выкупов" at bounding box center [85, 151] width 171 height 31
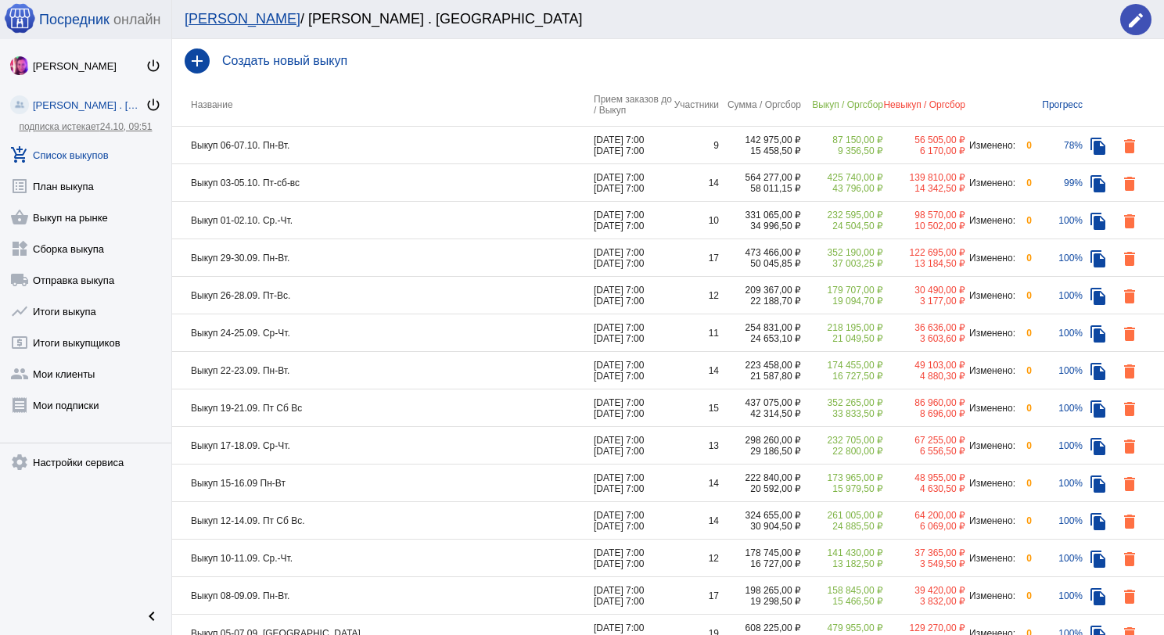
click at [384, 150] on td "Выкуп 06-07.10. Пн-Вт." at bounding box center [383, 146] width 422 height 38
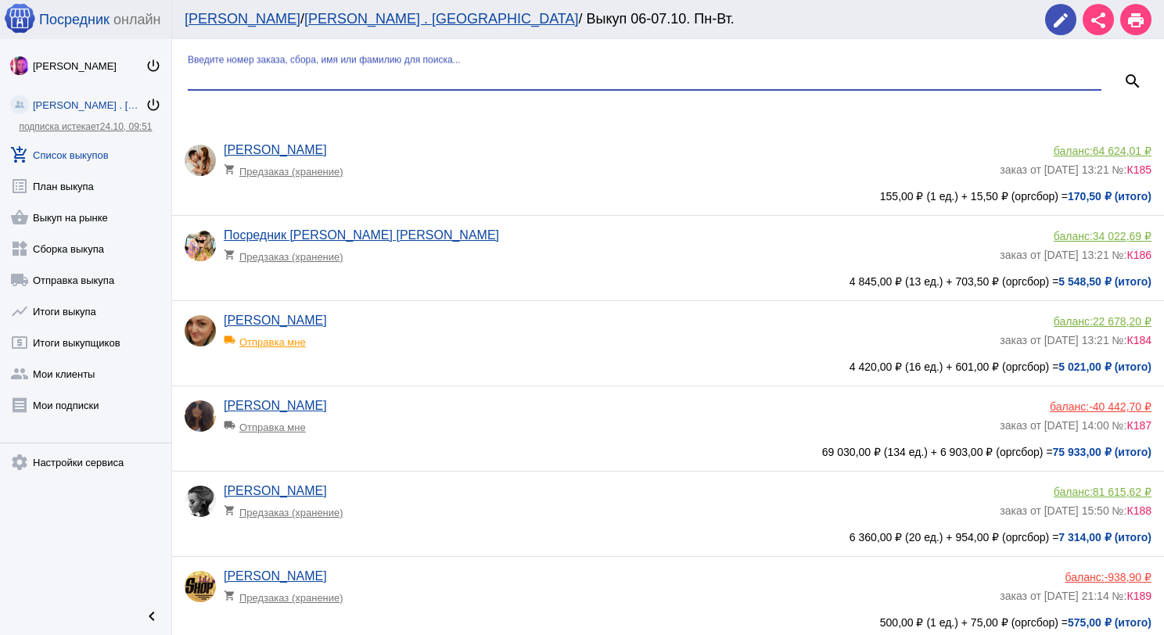
click at [389, 81] on input "Введите номер заказа, сбора, имя или фамилию для поиска..." at bounding box center [644, 77] width 913 height 14
type input "син"
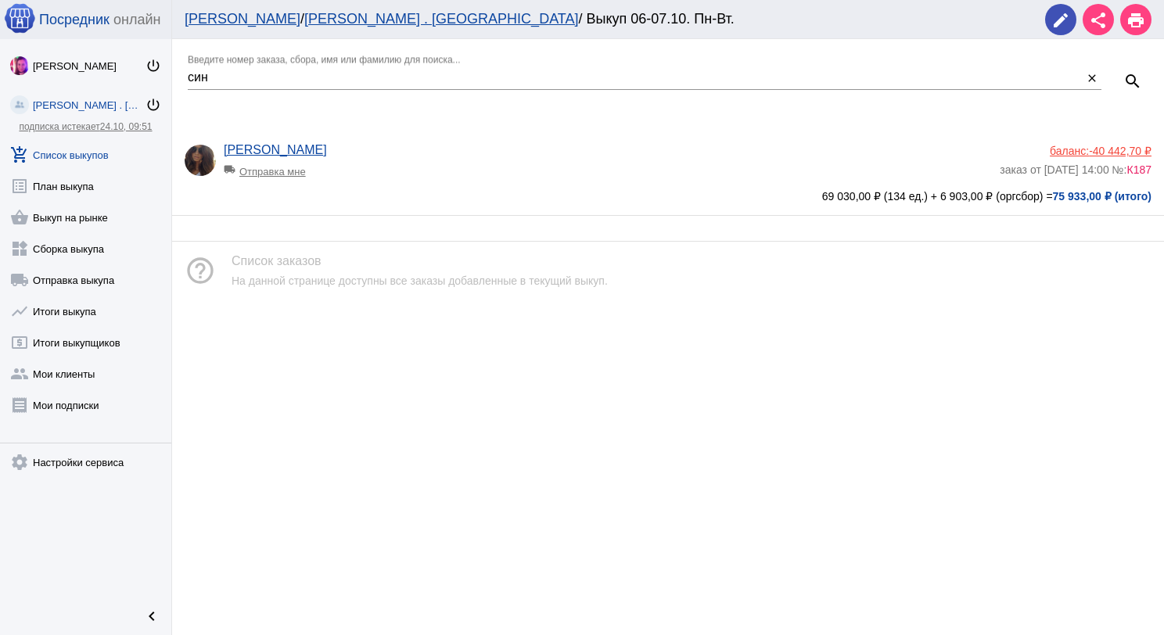
click at [1067, 152] on div "баланс: -40 442,70 ₽" at bounding box center [1075, 151] width 152 height 13
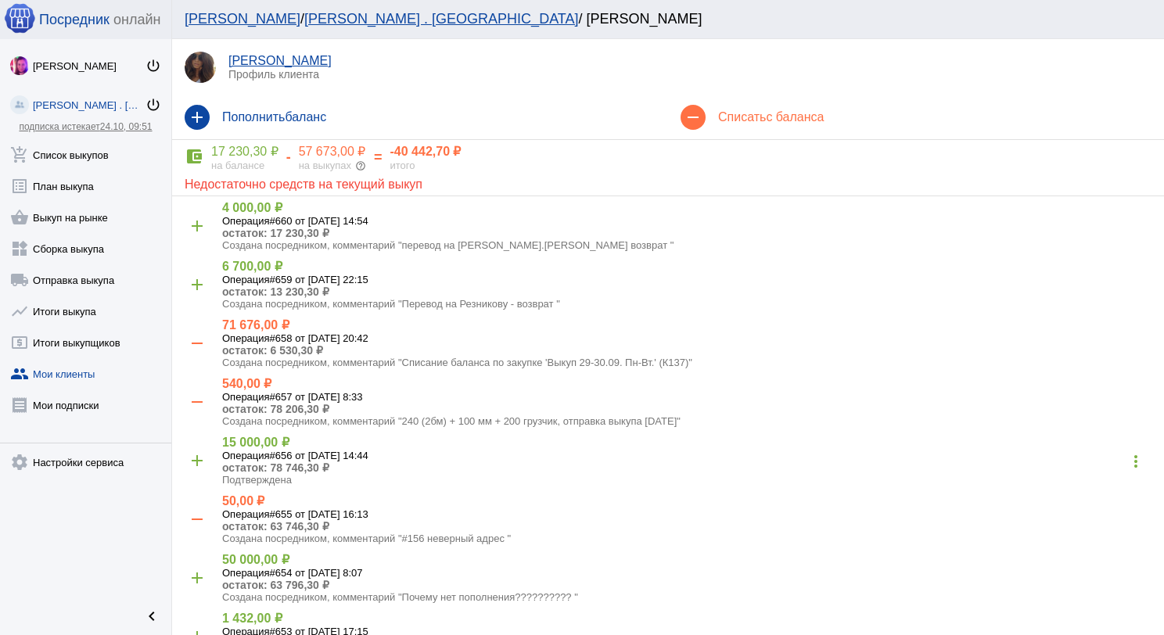
click at [741, 117] on h4 "Списать с баланса" at bounding box center [934, 117] width 433 height 14
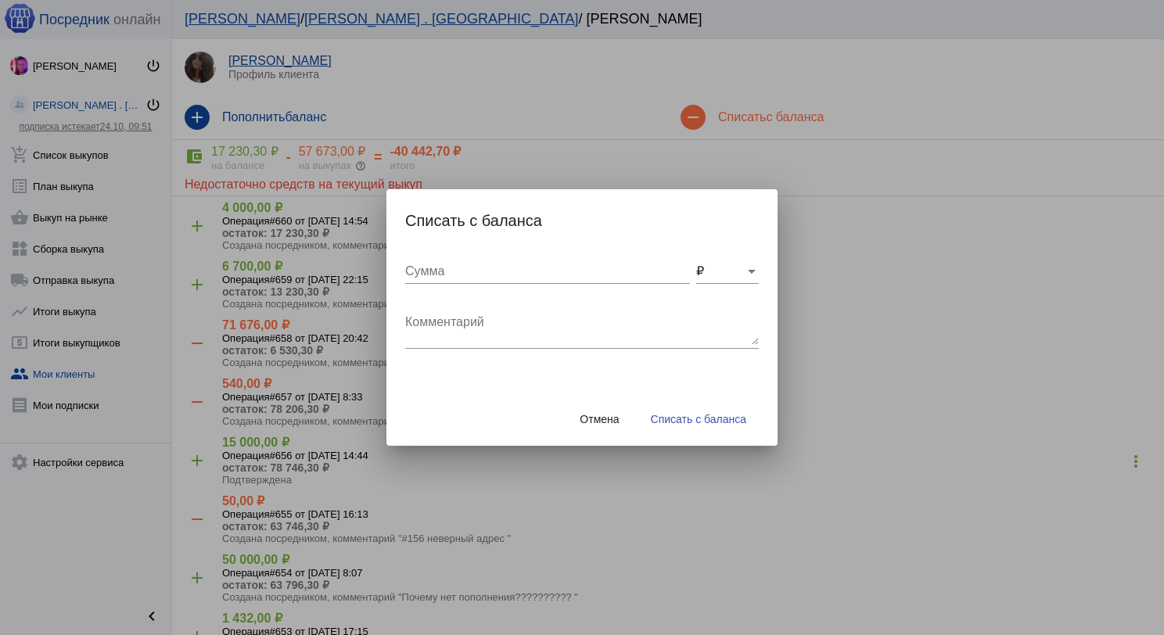
click at [483, 275] on input "Сумма" at bounding box center [547, 271] width 285 height 14
type input "715"
click at [500, 322] on textarea "Комментарий" at bounding box center [581, 329] width 353 height 31
type textarea "#121 купили на точке Б2в-16"
click at [725, 407] on button "Списать с баланса" at bounding box center [698, 419] width 120 height 28
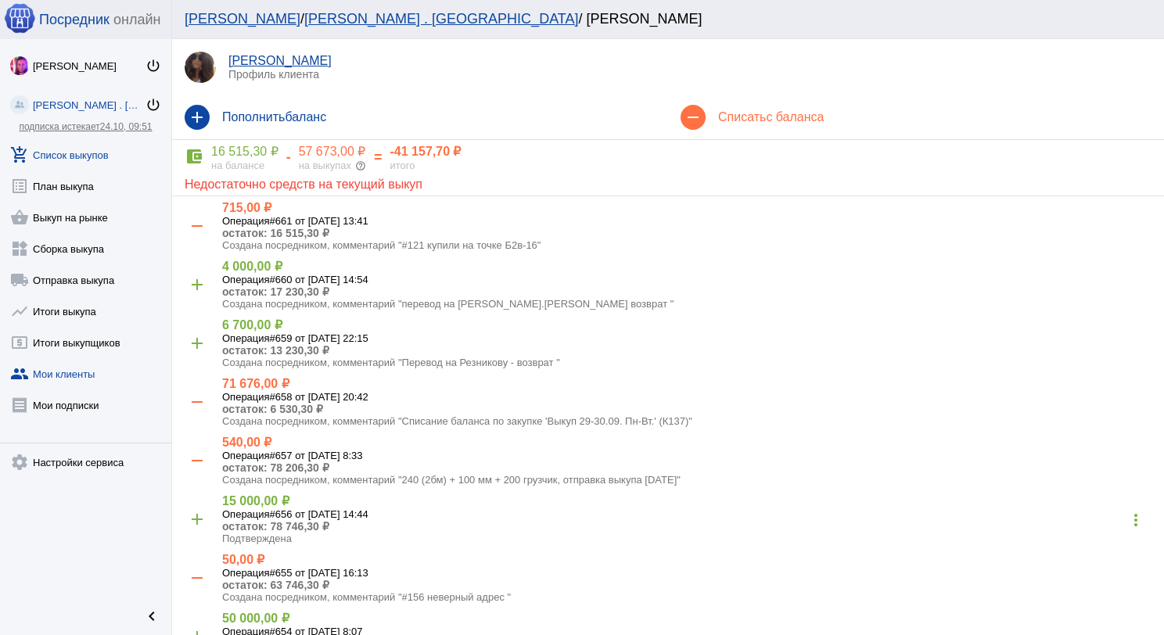
click at [91, 161] on link "add_shopping_cart Список выкупов" at bounding box center [85, 151] width 171 height 31
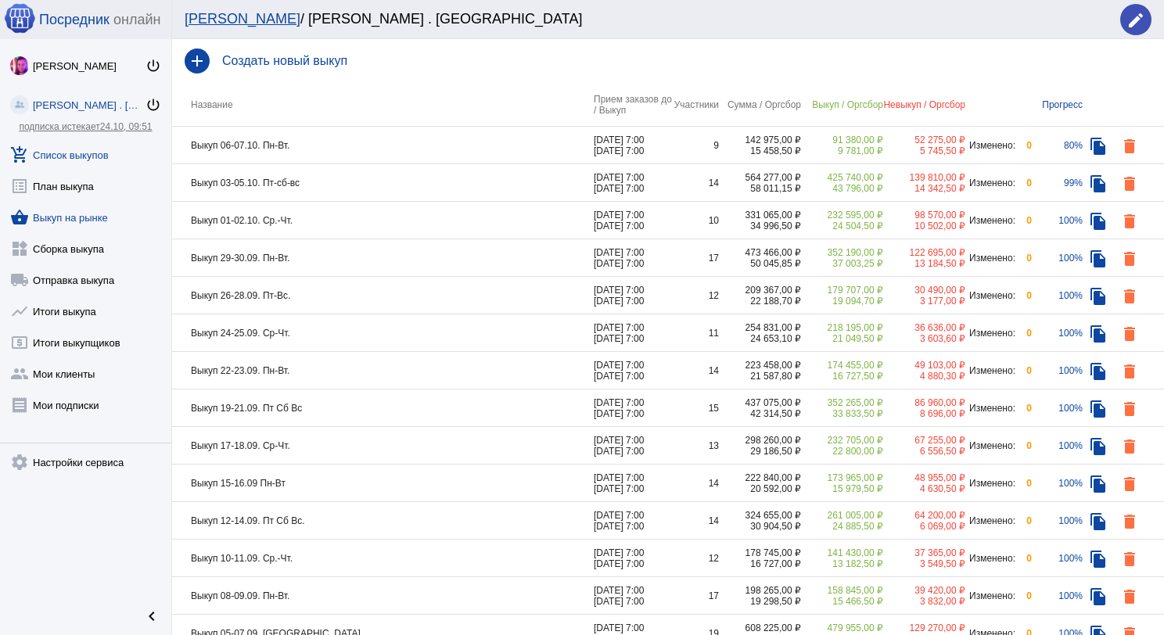
click at [75, 222] on link "shopping_basket Выкуп на рынке" at bounding box center [85, 214] width 171 height 31
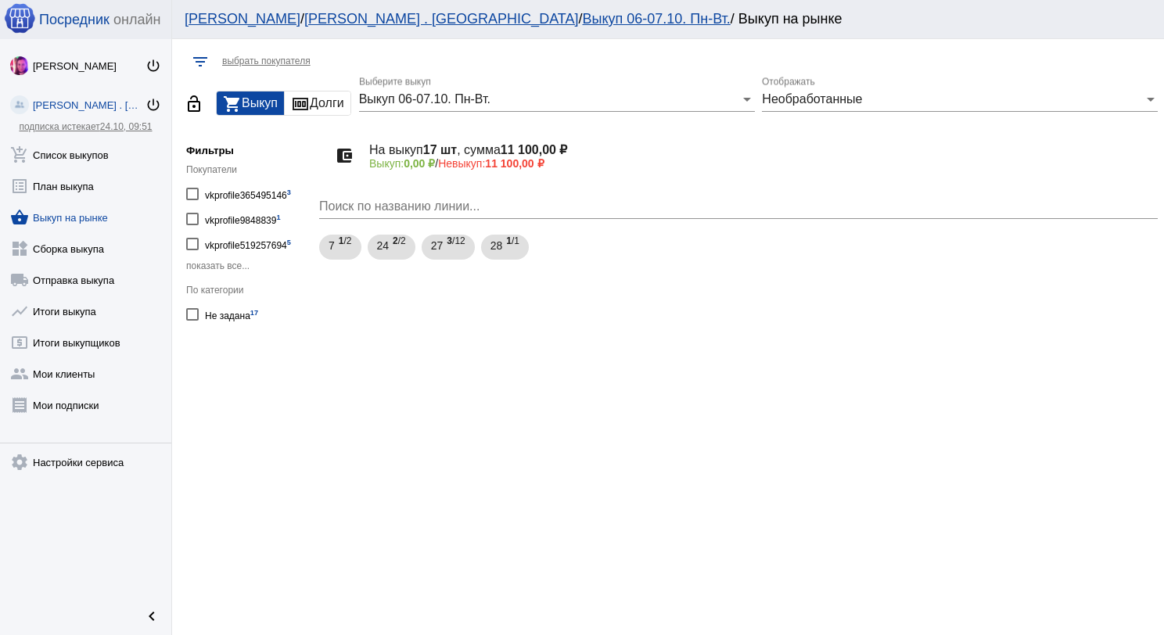
click at [56, 216] on link "shopping_basket Выкуп на рынке" at bounding box center [85, 214] width 171 height 31
